Goal: Check status: Check status

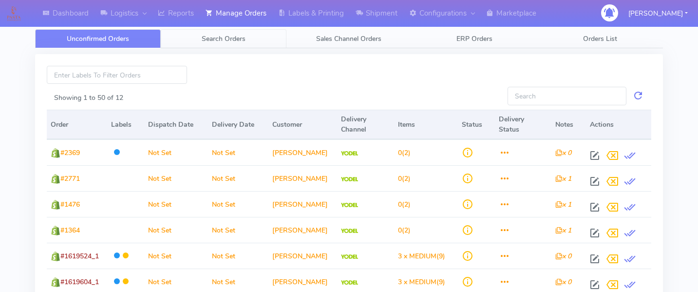
click at [239, 38] on span "Search Orders" at bounding box center [224, 38] width 44 height 9
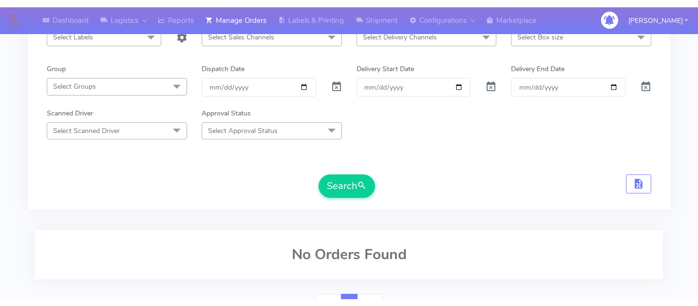
scroll to position [122, 0]
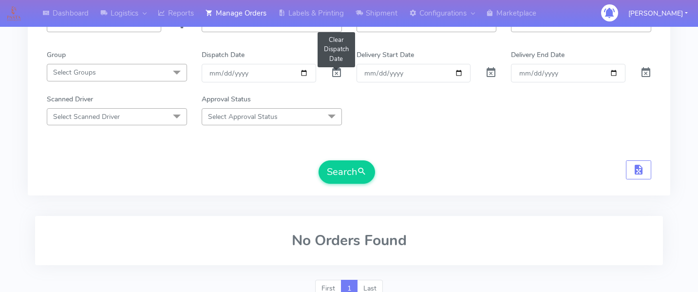
click at [332, 73] on span at bounding box center [337, 74] width 12 height 9
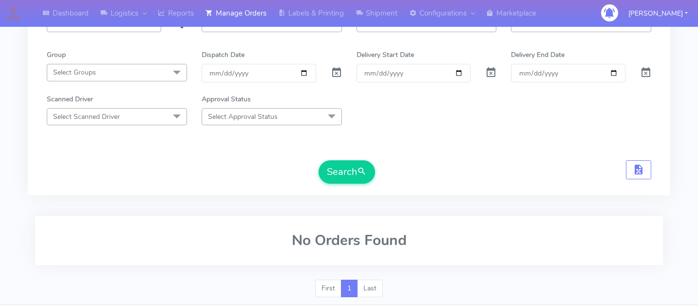
scroll to position [0, 0]
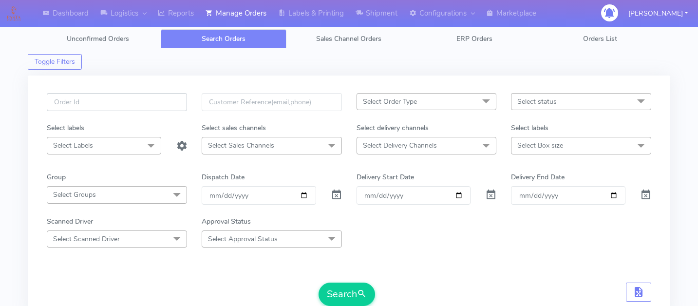
click at [129, 107] on input "text" at bounding box center [117, 102] width 140 height 18
paste input "1621947"
type input "1621947"
click at [350, 291] on button "Search" at bounding box center [347, 294] width 57 height 23
click at [128, 102] on input "1621947" at bounding box center [117, 102] width 140 height 18
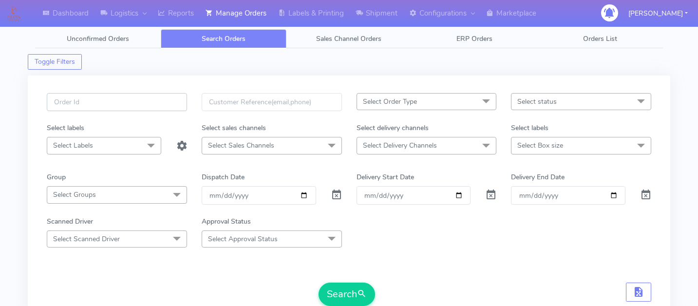
paste input "1618860"
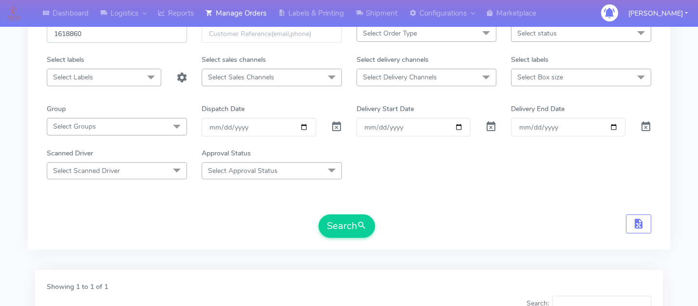
scroll to position [83, 0]
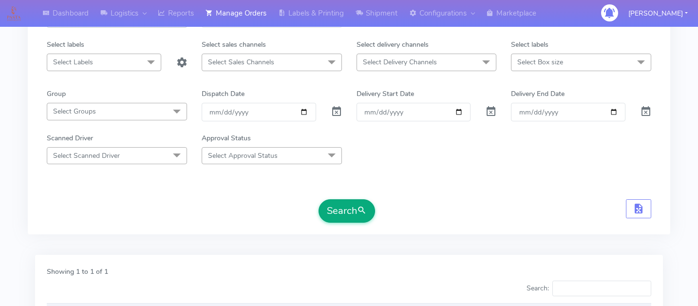
type input "1618860"
click at [362, 211] on span "submit" at bounding box center [362, 210] width 10 height 13
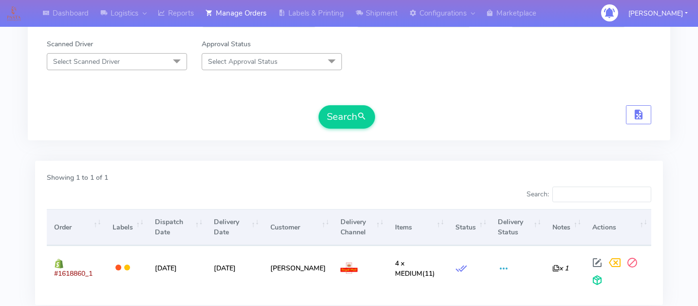
scroll to position [245, 0]
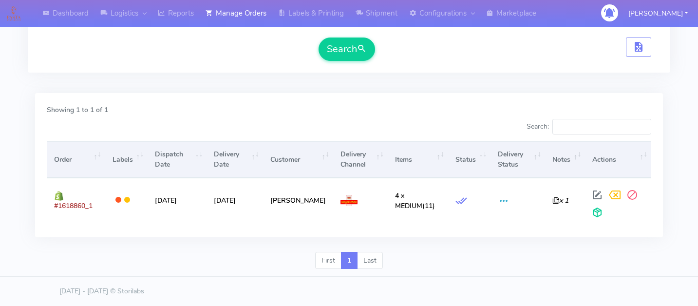
click at [468, 87] on div "Showing 1 to 1 of 1 Search: Order Labels Dispatch Date Delivery Date Customer D…" at bounding box center [349, 169] width 642 height 165
click at [669, 135] on div "Showing 1 to 1 of 1 Search: Order Labels Dispatch Date Delivery Date Customer D…" at bounding box center [349, 172] width 642 height 159
click at [239, 263] on div "First 1 Last" at bounding box center [349, 264] width 642 height 25
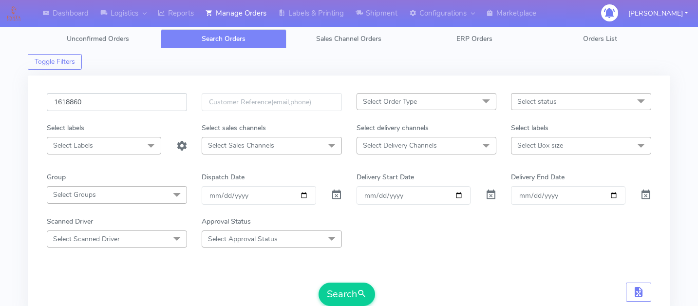
click at [105, 108] on input "1618860" at bounding box center [117, 102] width 140 height 18
paste input "1618672"
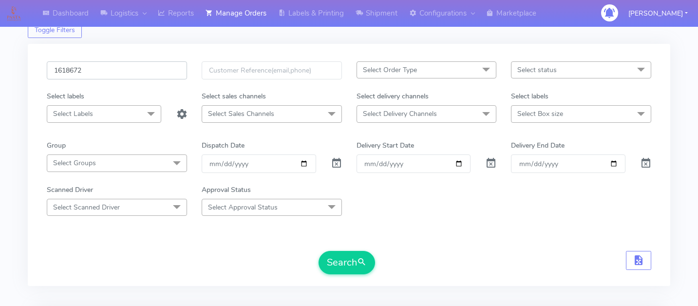
scroll to position [39, 0]
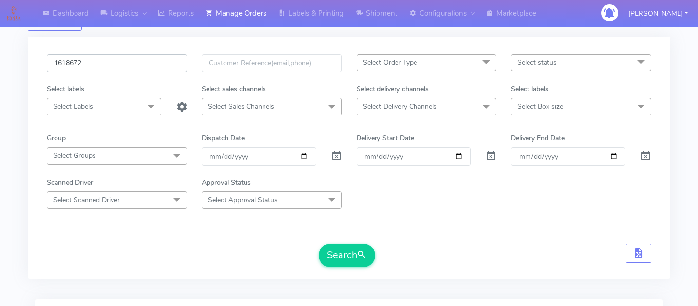
type input "1618672"
click at [351, 237] on form "1618672 Select Order Type Select All MEALS ATAVI One Off Pasta Club Gift Kit Ev…" at bounding box center [349, 160] width 604 height 213
click at [353, 245] on button "Search" at bounding box center [347, 255] width 57 height 23
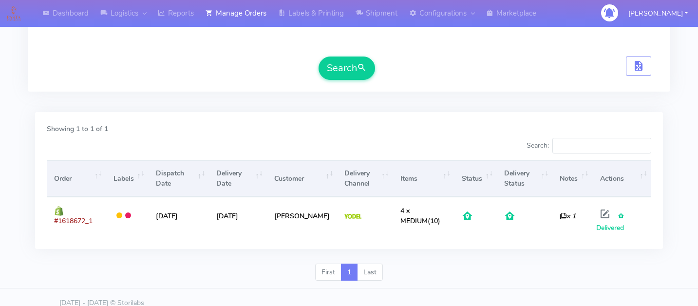
scroll to position [229, 0]
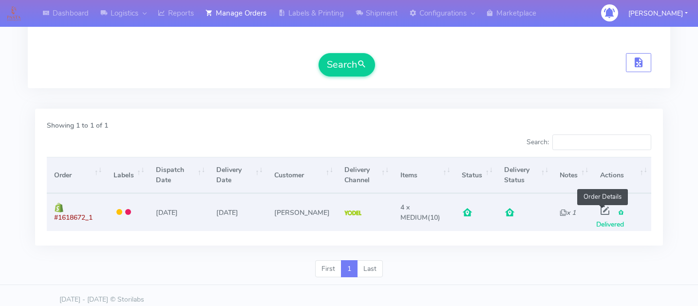
click at [604, 208] on span at bounding box center [605, 212] width 18 height 9
select select "5"
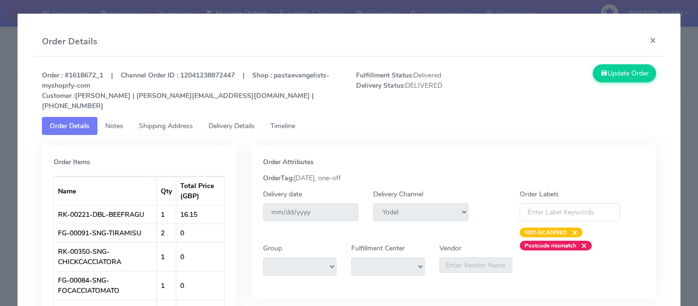
click at [233, 121] on span "Delivery Details" at bounding box center [231, 125] width 46 height 9
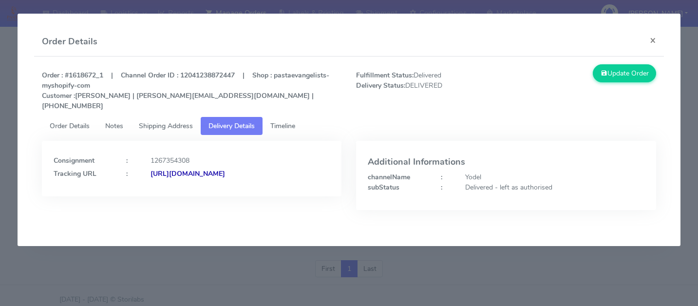
copy strong "JJD0002249960882795"
drag, startPoint x: 247, startPoint y: 178, endPoint x: 338, endPoint y: 197, distance: 93.0
click at [339, 197] on div "Consignment : 1267354308 Tracking URL : [URL][DOMAIN_NAME]" at bounding box center [192, 183] width 315 height 84
click at [292, 260] on modal-container "Order Details × Order : #1618672_1 | Channel Order ID : 12041238872447 | Shop :…" at bounding box center [349, 153] width 698 height 306
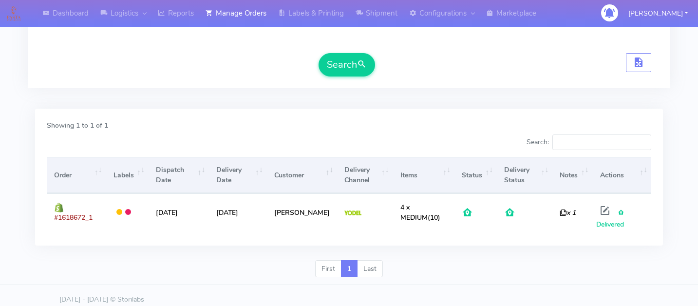
scroll to position [0, 0]
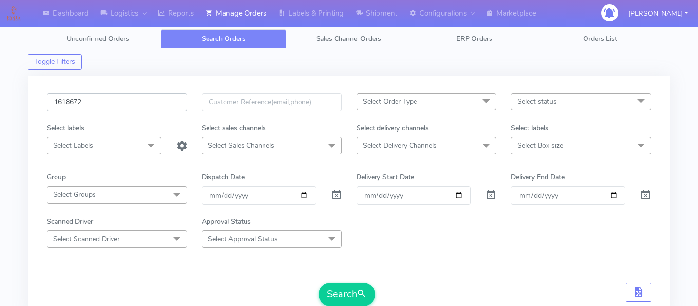
click at [112, 99] on input "1618672" at bounding box center [117, 102] width 140 height 18
paste input "1620385"
type input "1620385"
click at [340, 286] on button "Search" at bounding box center [347, 294] width 57 height 23
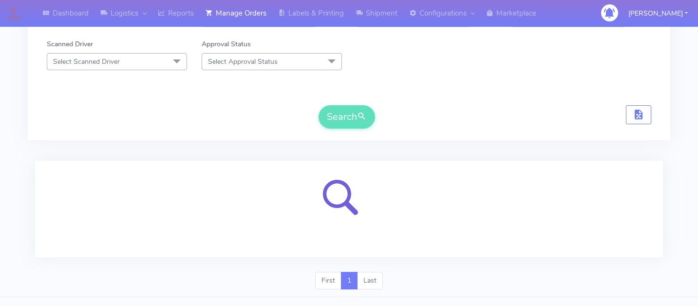
scroll to position [197, 0]
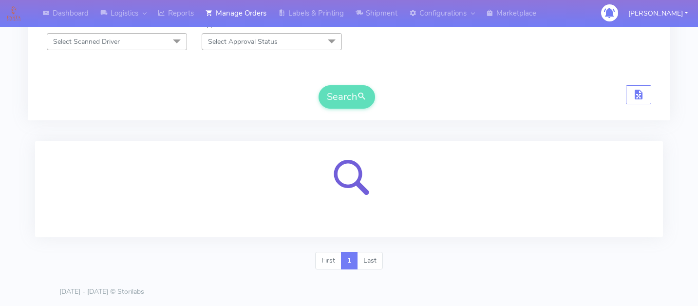
click at [456, 246] on div at bounding box center [349, 196] width 642 height 111
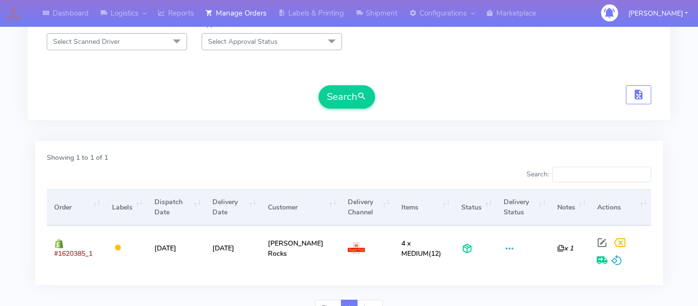
click at [459, 146] on div "Showing 1 to 1 of 1 Search: Order Labels Dispatch Date Delivery Date Customer D…" at bounding box center [349, 213] width 628 height 144
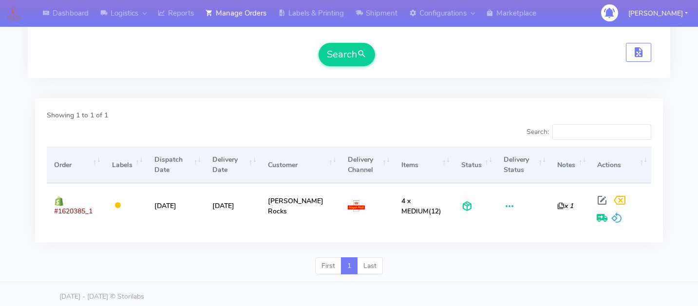
scroll to position [245, 0]
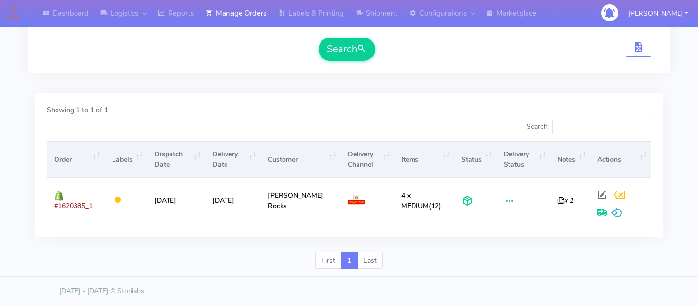
click at [694, 161] on div "Dashboard Logistics London Logistics Reports Manage Orders Labels & Printing Sh…" at bounding box center [349, 25] width 698 height 504
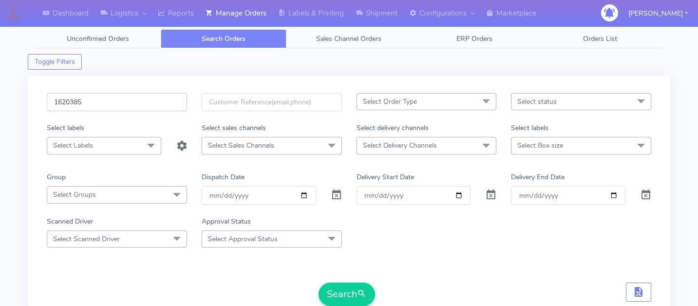
click at [81, 101] on input "1620385" at bounding box center [117, 102] width 140 height 18
paste input "1618345"
type input "1618345"
click at [338, 291] on button "Search" at bounding box center [347, 294] width 57 height 23
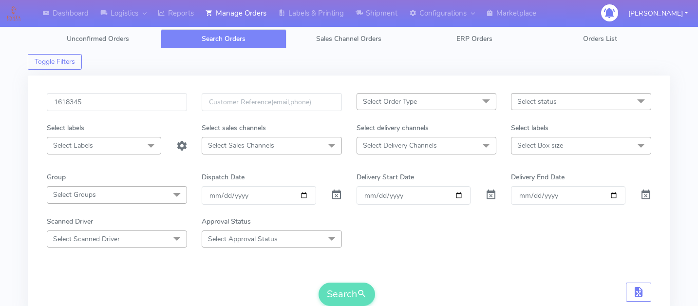
click at [411, 256] on form "1618345 Select Order Type Select All MEALS ATAVI One Off Pasta Club Gift Kit Ev…" at bounding box center [349, 199] width 604 height 213
click at [118, 94] on input "1618345" at bounding box center [117, 102] width 140 height 18
paste input "1618345"
type input "1618345"
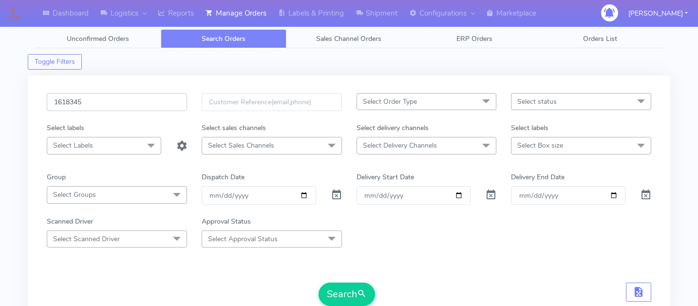
click at [127, 105] on input "1618345" at bounding box center [117, 102] width 140 height 18
paste input "1619395"
type input "1619395"
click at [347, 290] on button "Search" at bounding box center [347, 294] width 57 height 23
